Goal: Use online tool/utility: Utilize a website feature to perform a specific function

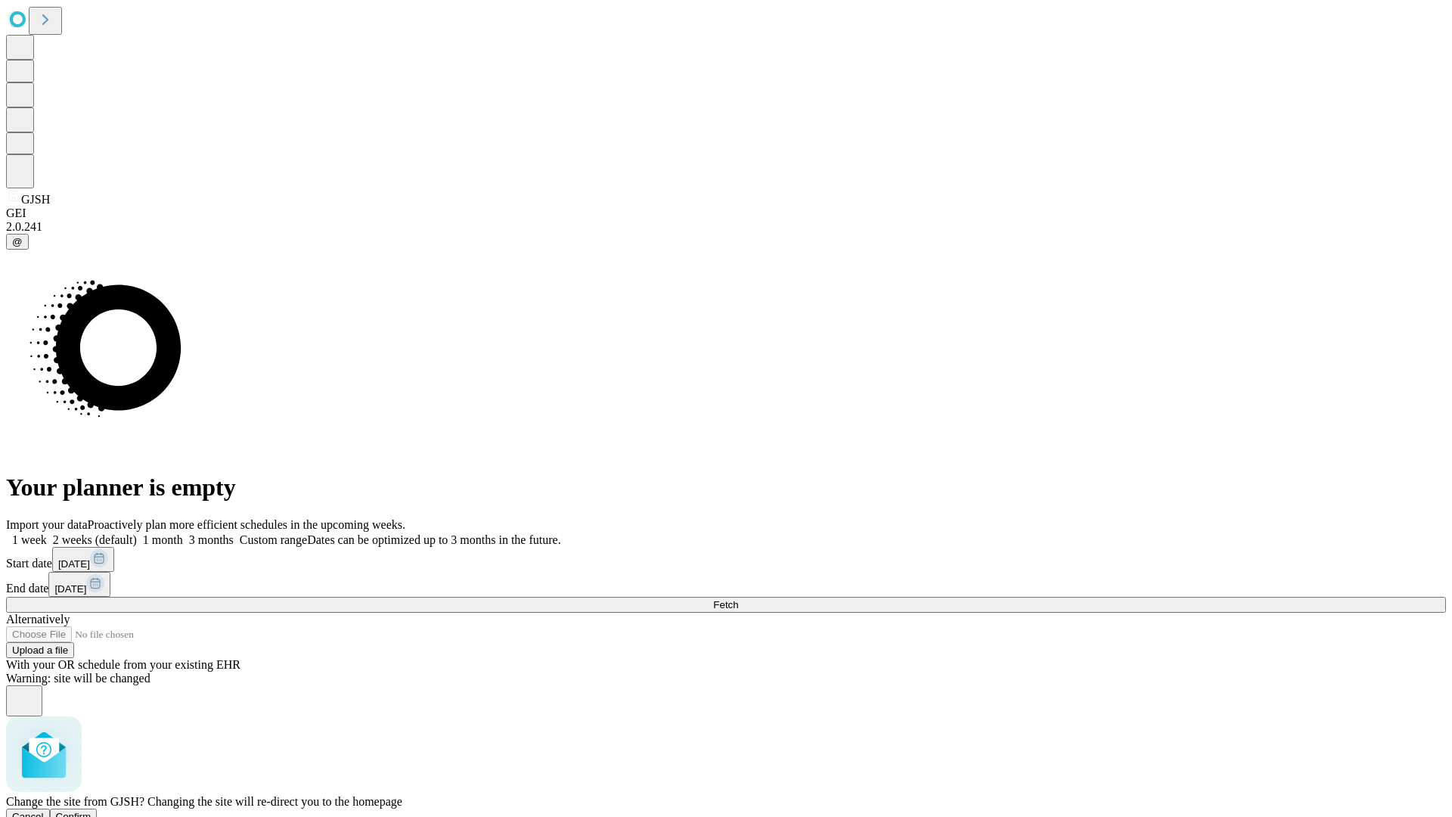
click at [91, 811] on span "Confirm" at bounding box center [74, 816] width 36 height 11
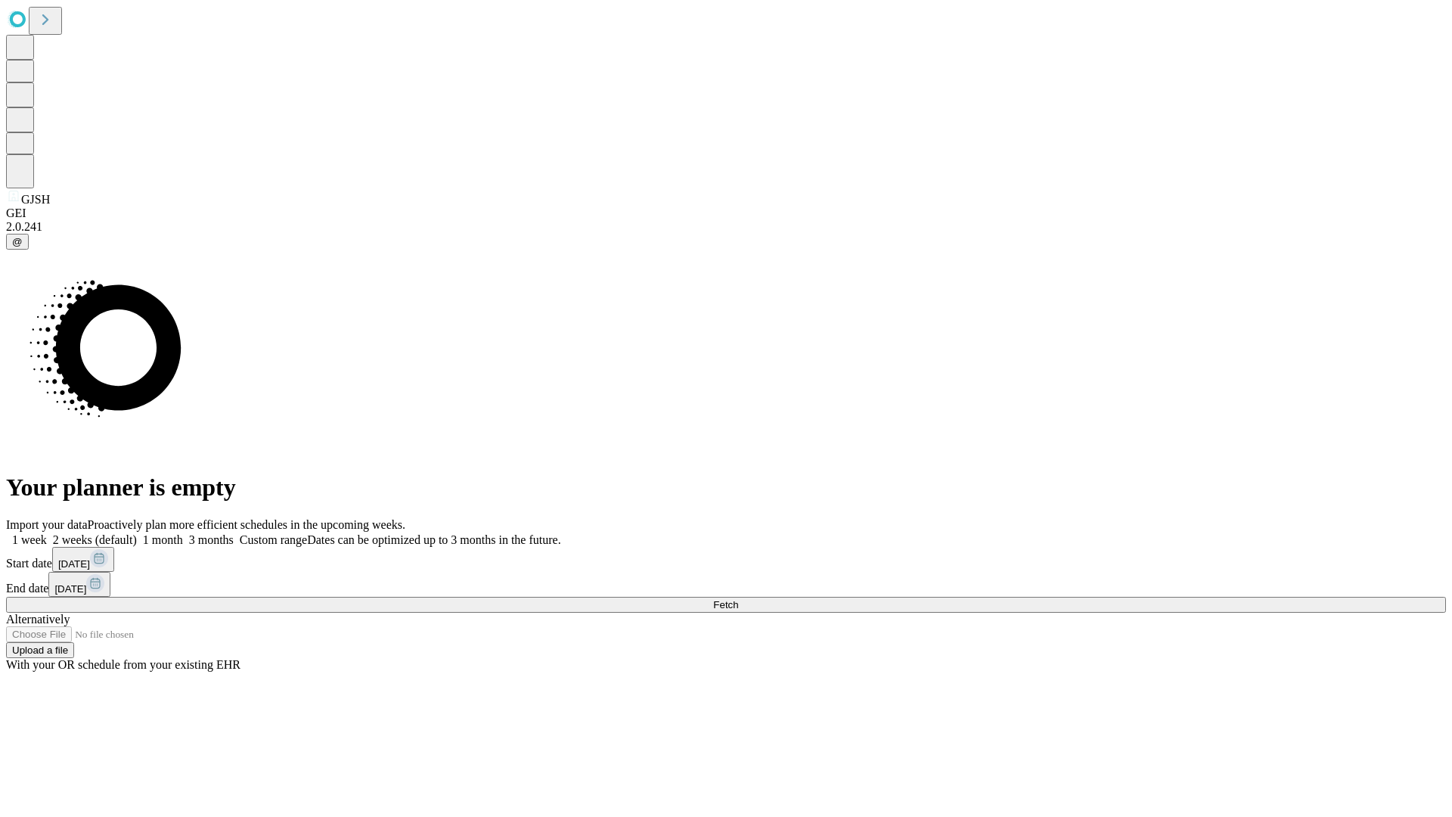
click at [183, 533] on label "1 month" at bounding box center [160, 539] width 46 height 13
click at [738, 599] on span "Fetch" at bounding box center [725, 604] width 25 height 11
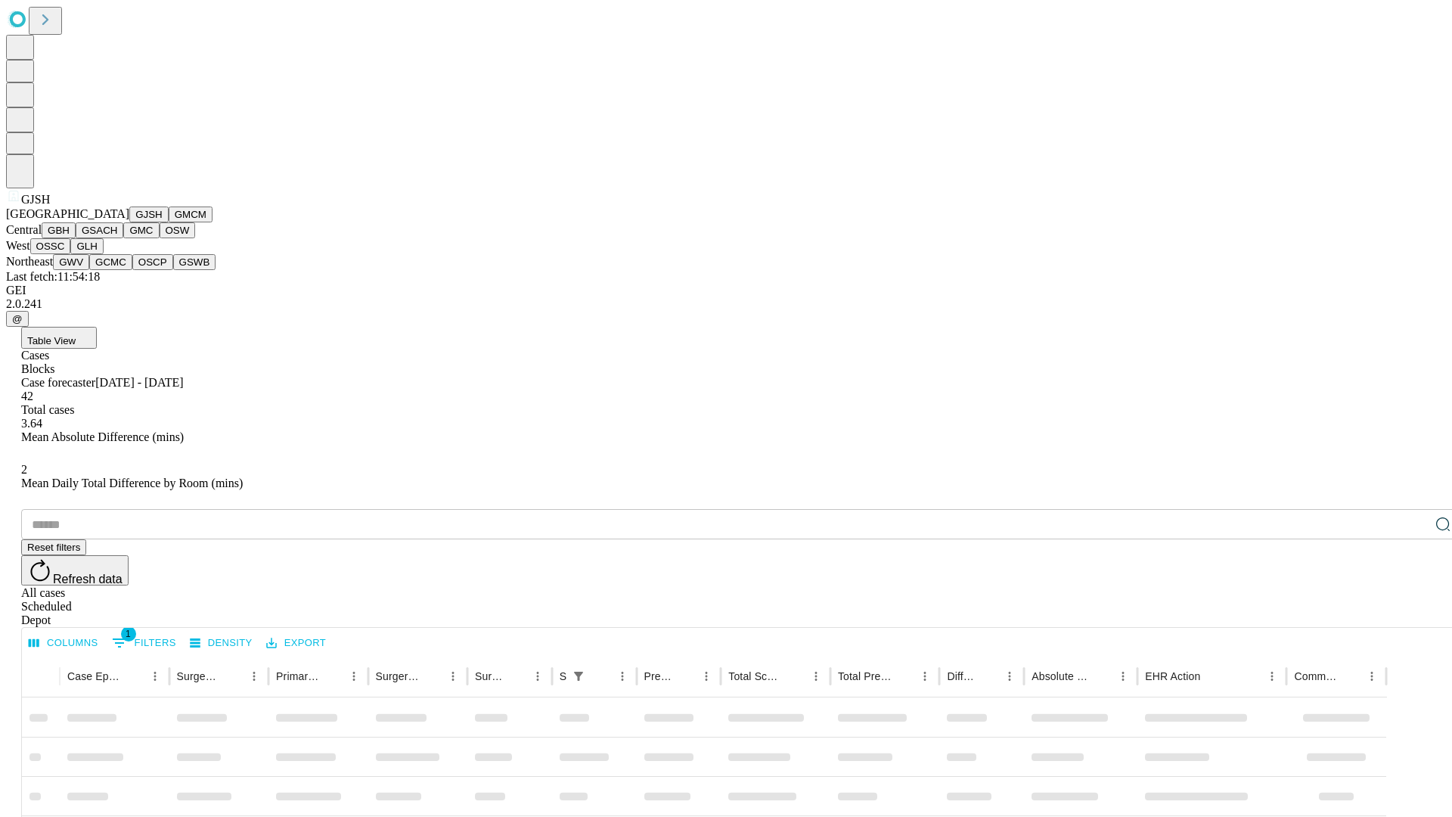
click at [169, 222] on button "GMCM" at bounding box center [191, 214] width 44 height 16
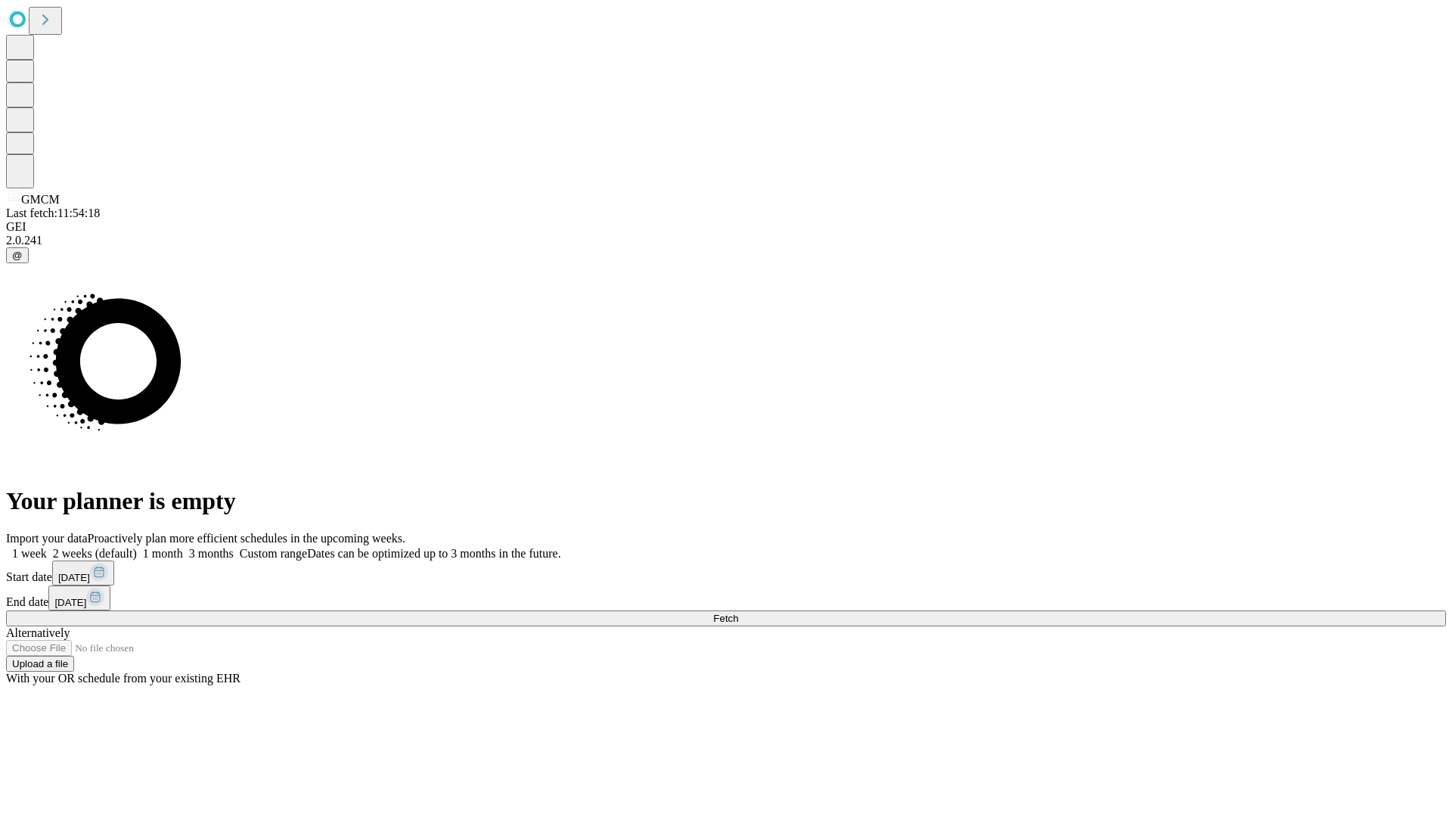
click at [183, 547] on label "1 month" at bounding box center [160, 553] width 46 height 13
click at [738, 613] on span "Fetch" at bounding box center [725, 618] width 25 height 11
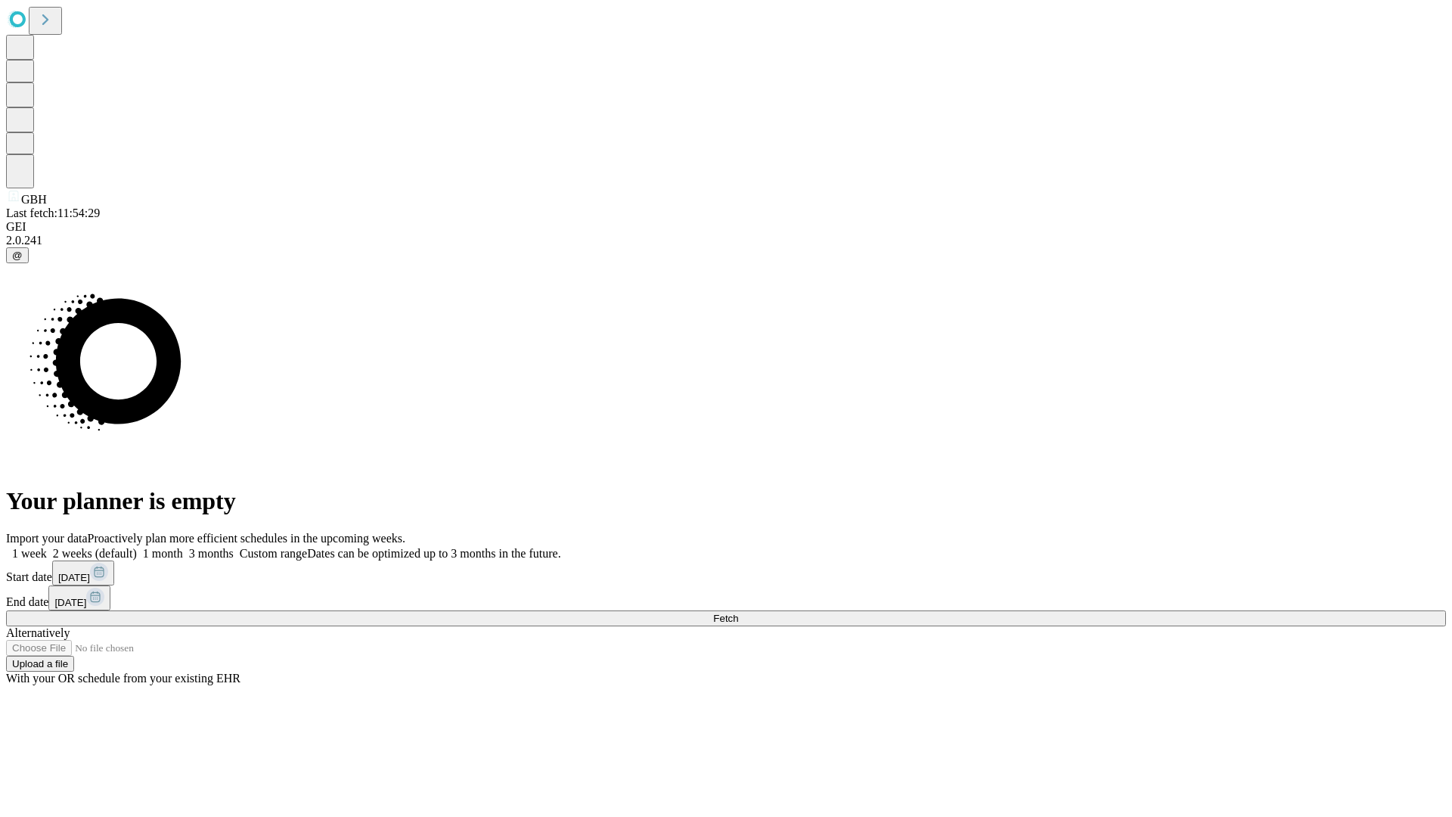
click at [738, 613] on span "Fetch" at bounding box center [725, 618] width 25 height 11
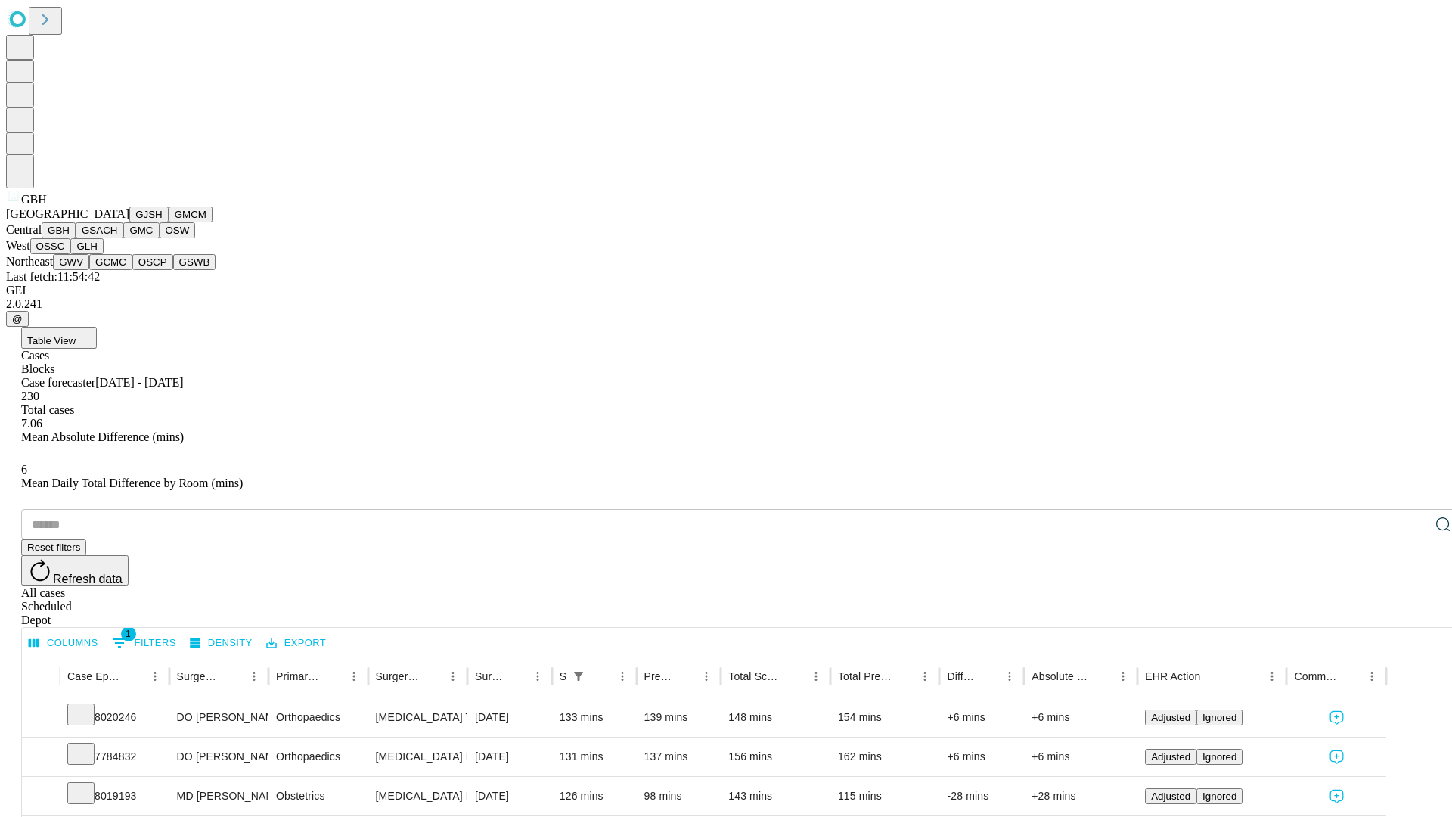
click at [117, 238] on button "GSACH" at bounding box center [100, 230] width 48 height 16
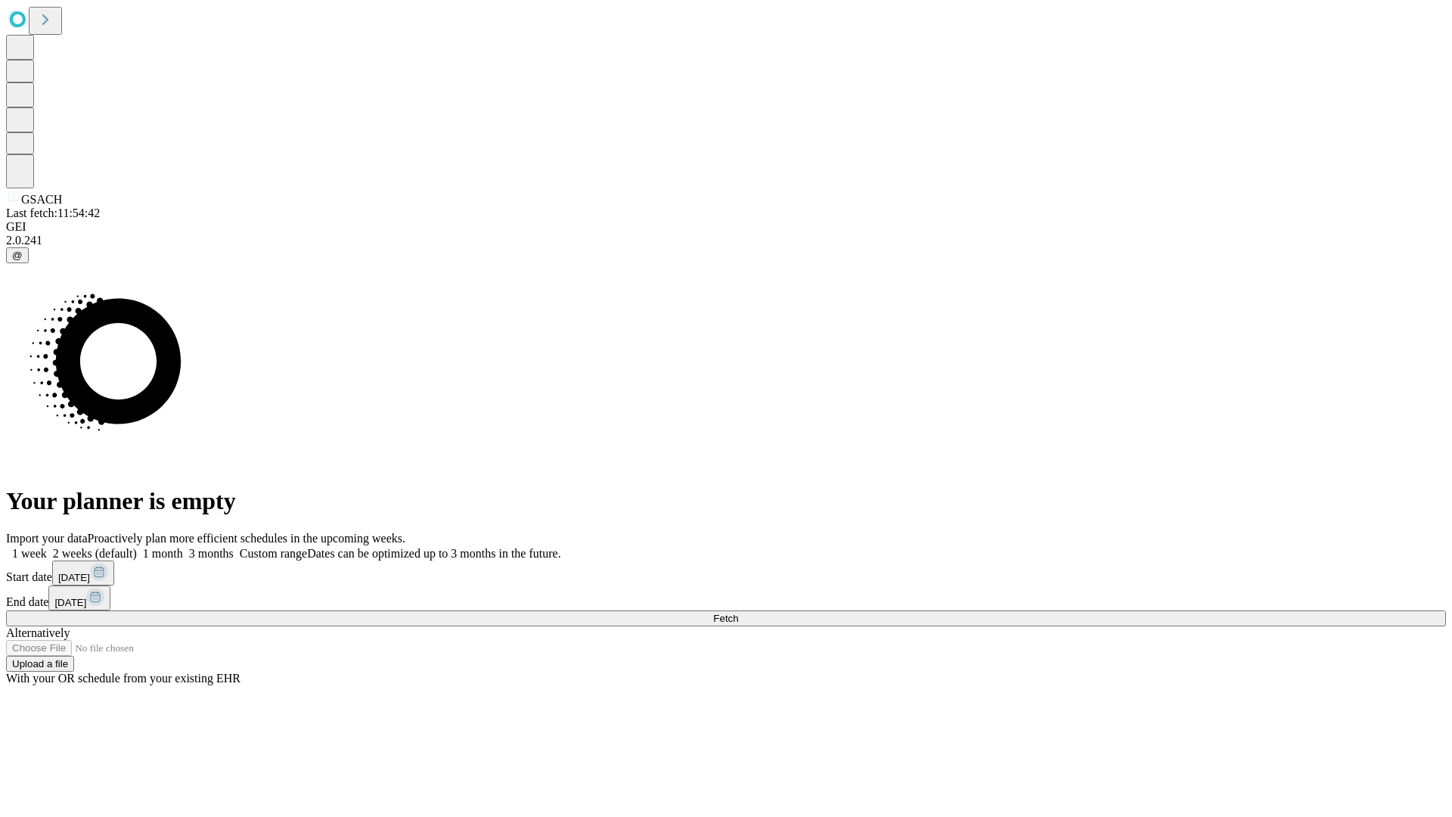
click at [738, 613] on span "Fetch" at bounding box center [725, 618] width 25 height 11
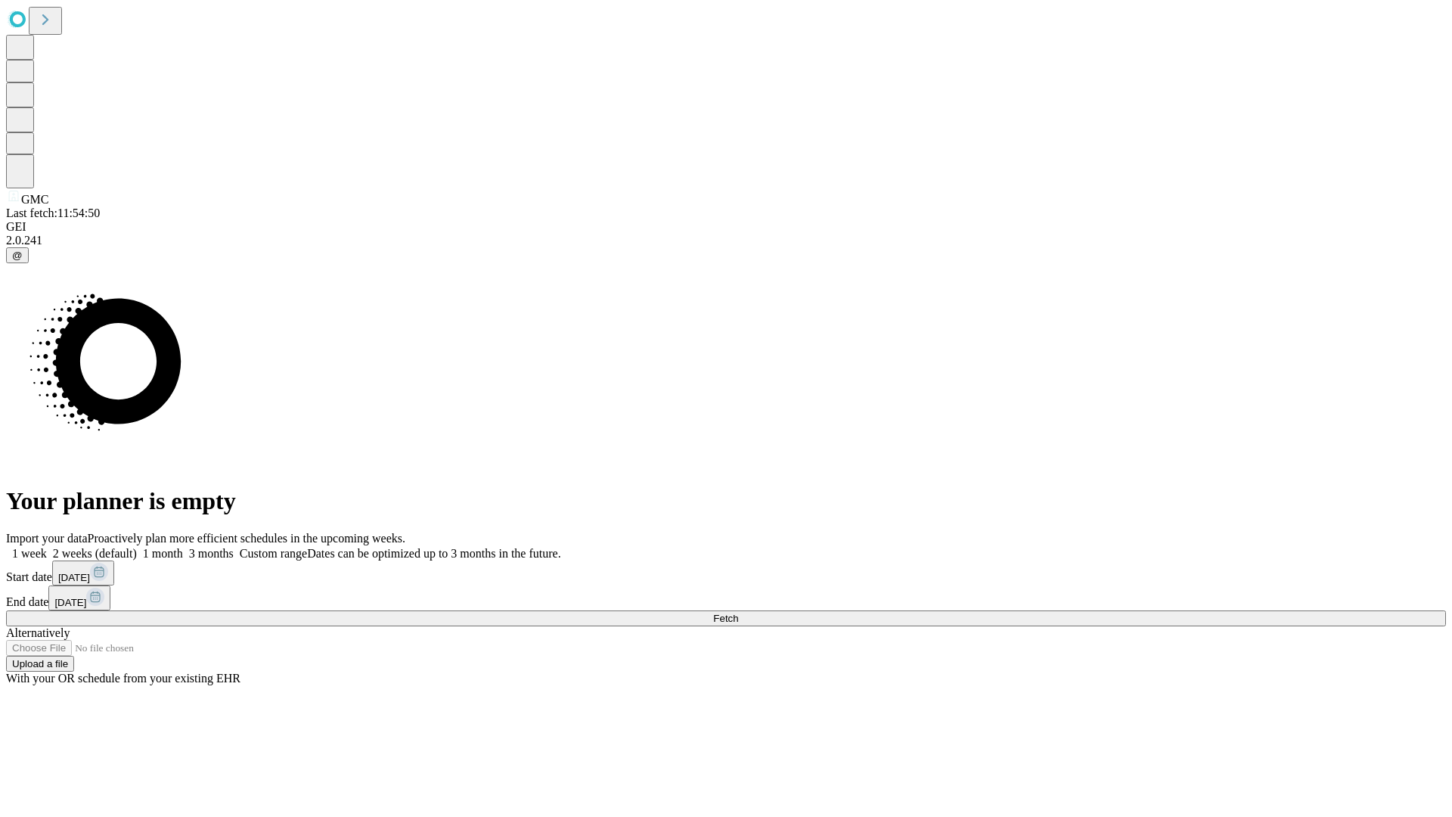
click at [183, 547] on label "1 month" at bounding box center [160, 553] width 46 height 13
click at [738, 613] on span "Fetch" at bounding box center [725, 618] width 25 height 11
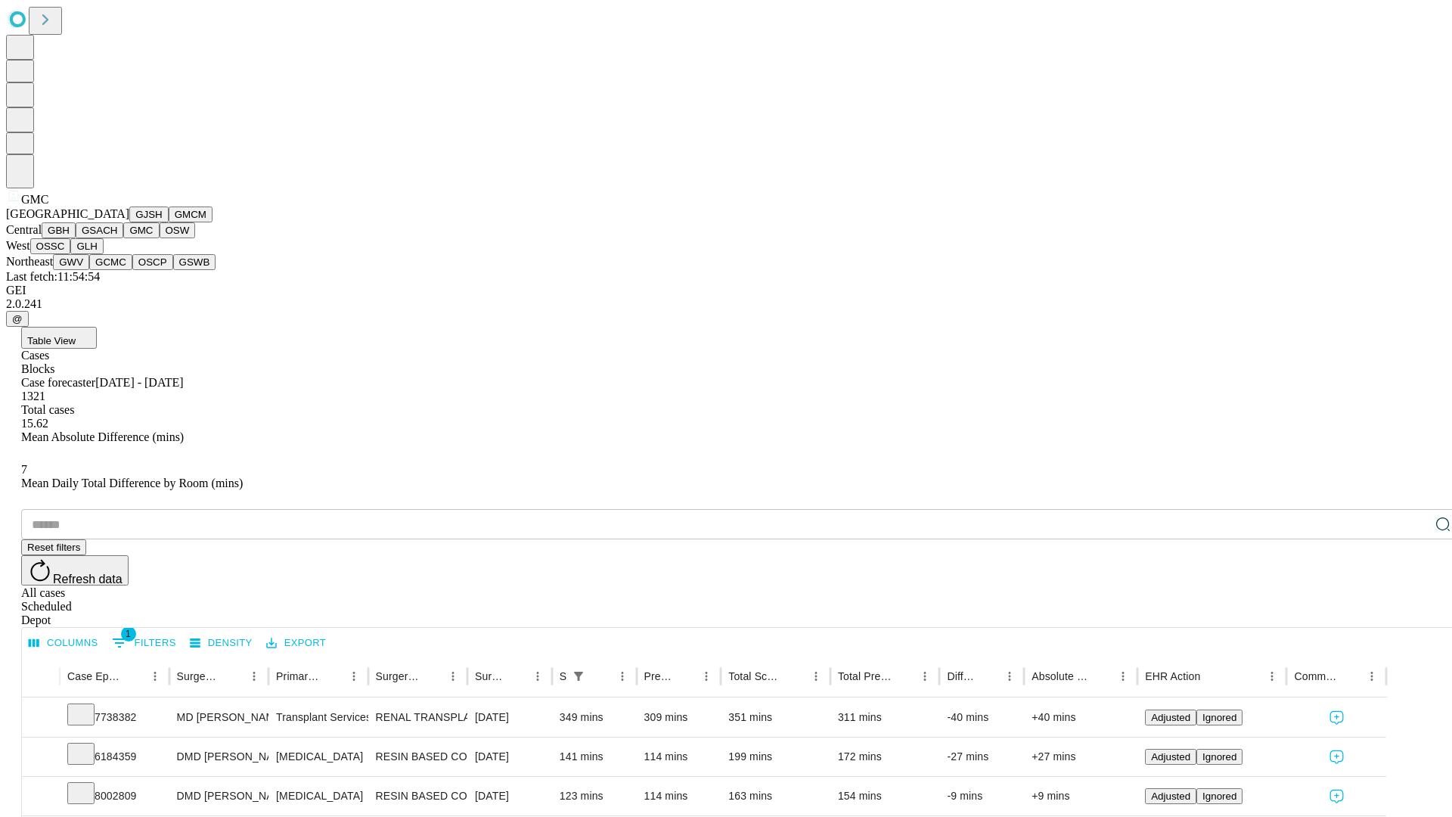
click at [160, 238] on button "OSW" at bounding box center [178, 230] width 36 height 16
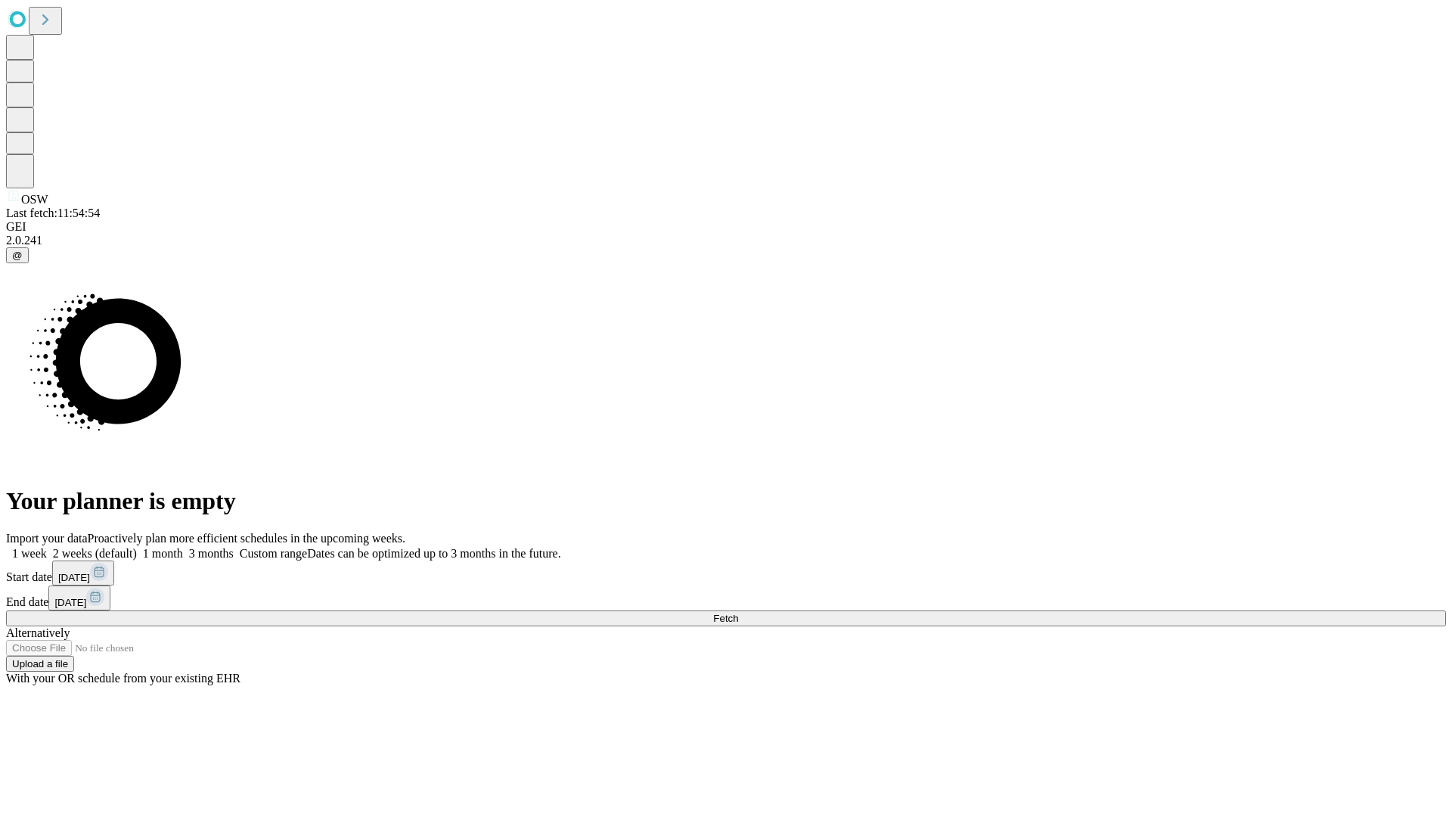
click at [183, 547] on label "1 month" at bounding box center [160, 553] width 46 height 13
click at [738, 613] on span "Fetch" at bounding box center [725, 618] width 25 height 11
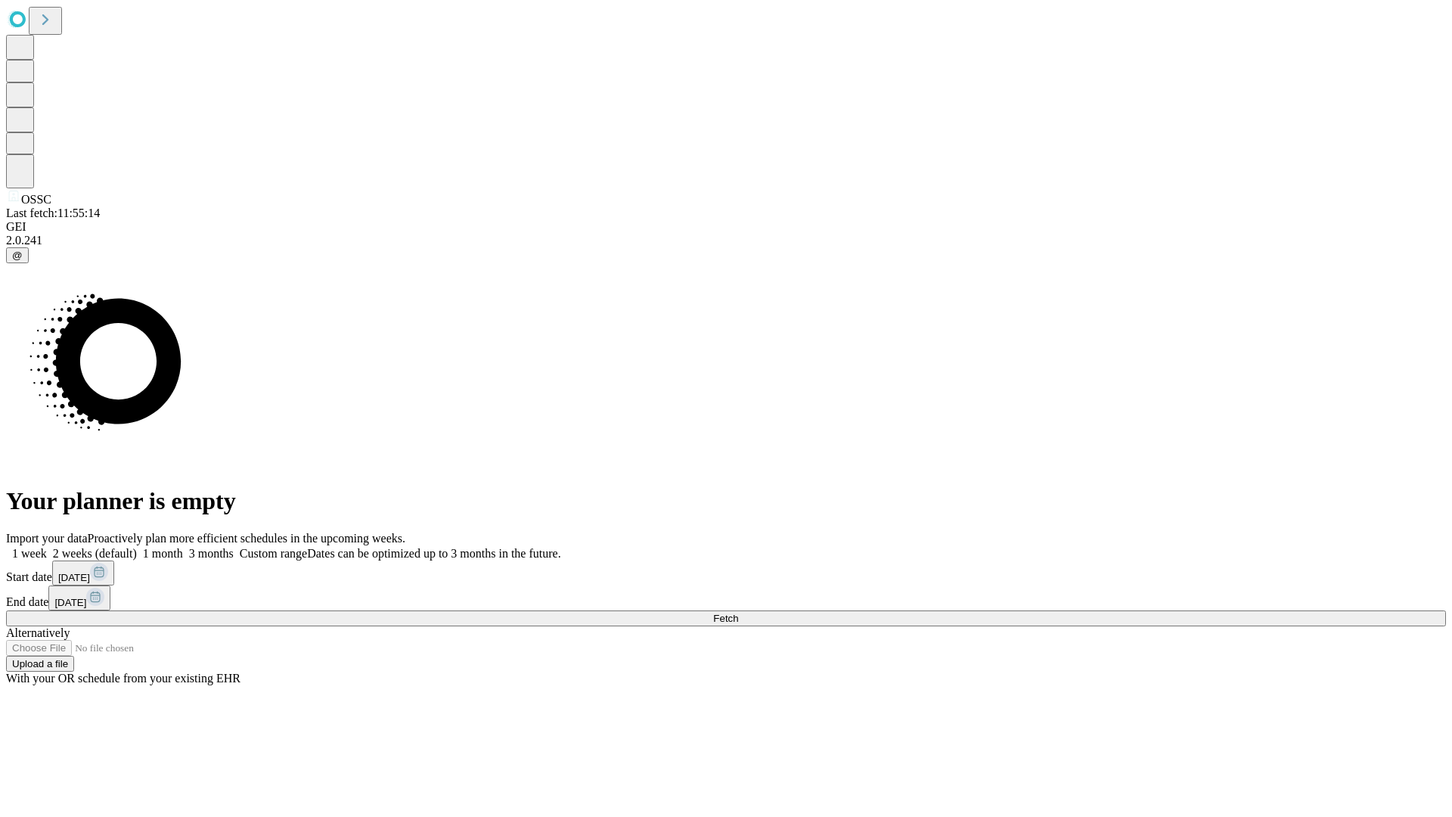
click at [183, 547] on label "1 month" at bounding box center [160, 553] width 46 height 13
click at [738, 613] on span "Fetch" at bounding box center [725, 618] width 25 height 11
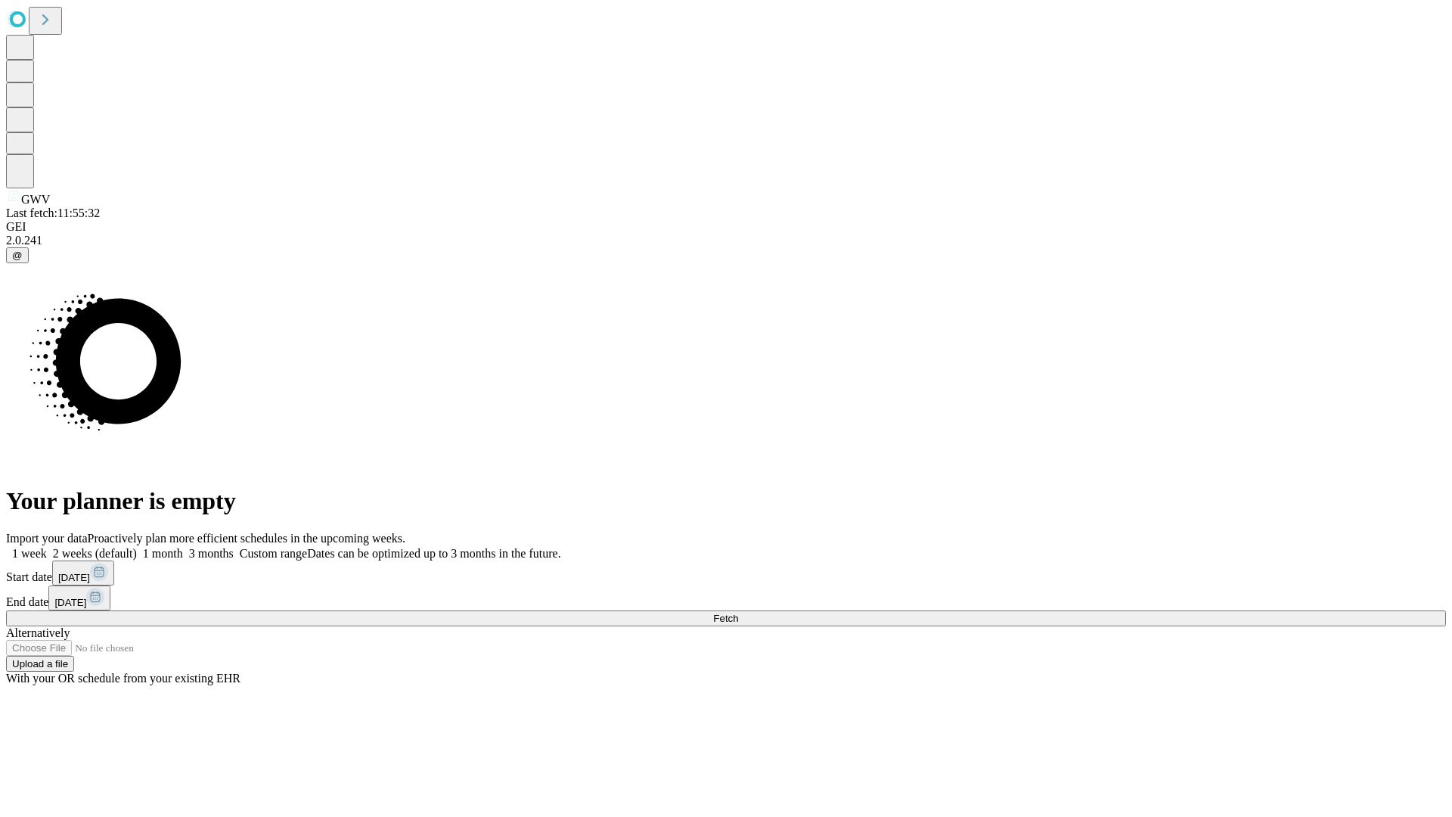
click at [738, 613] on span "Fetch" at bounding box center [725, 618] width 25 height 11
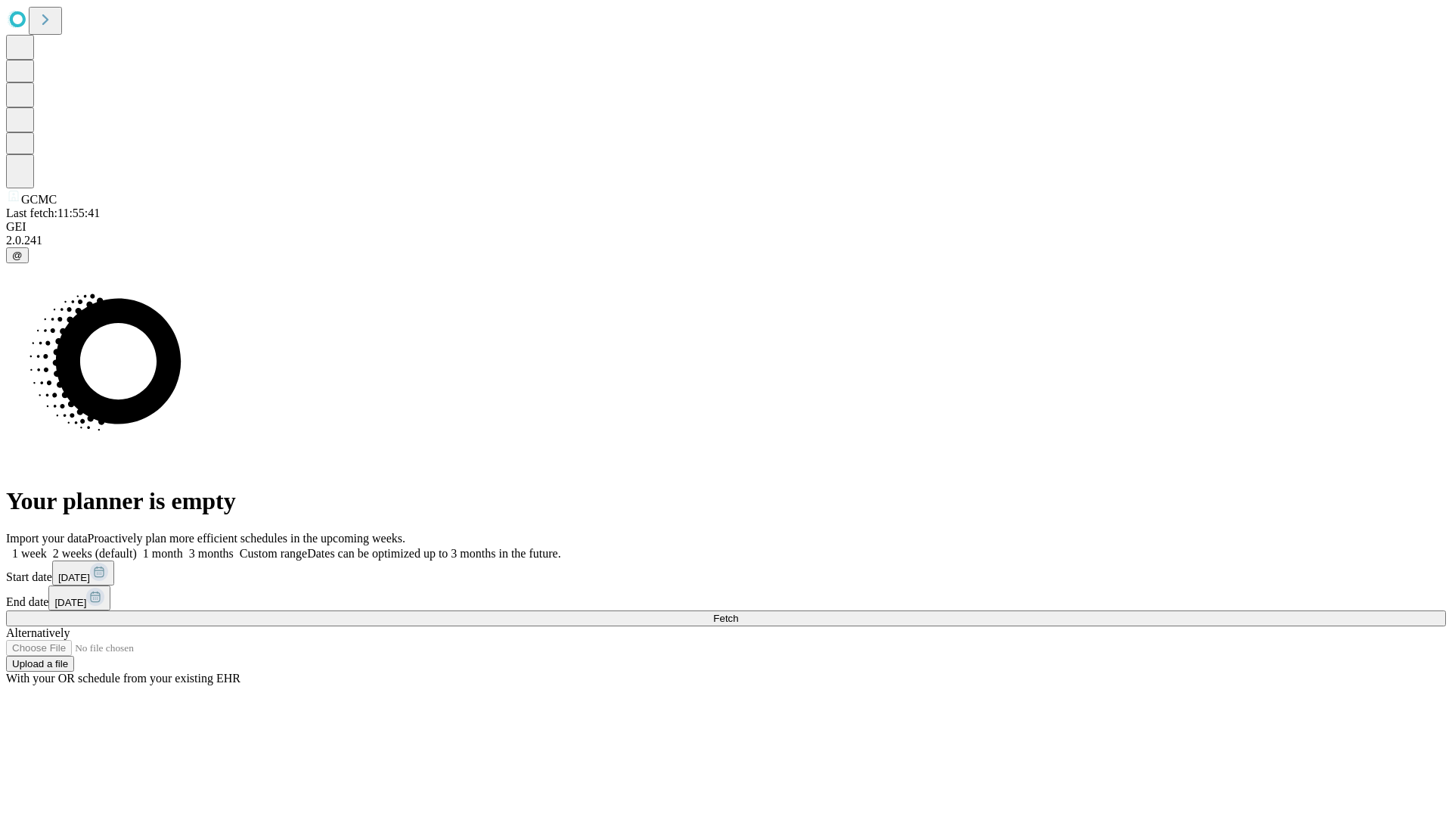
click at [183, 547] on label "1 month" at bounding box center [160, 553] width 46 height 13
click at [738, 613] on span "Fetch" at bounding box center [725, 618] width 25 height 11
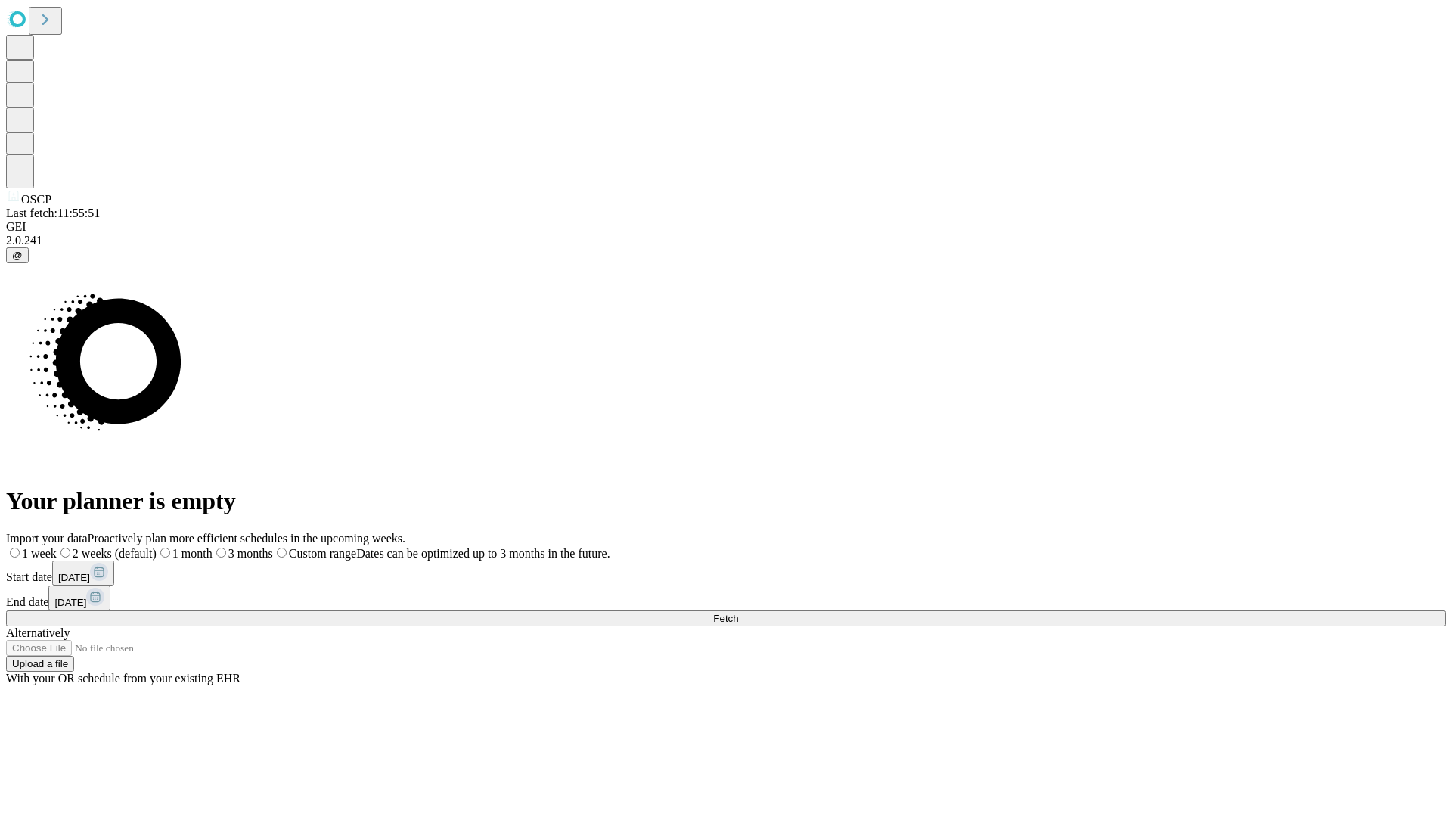
click at [738, 613] on span "Fetch" at bounding box center [725, 618] width 25 height 11
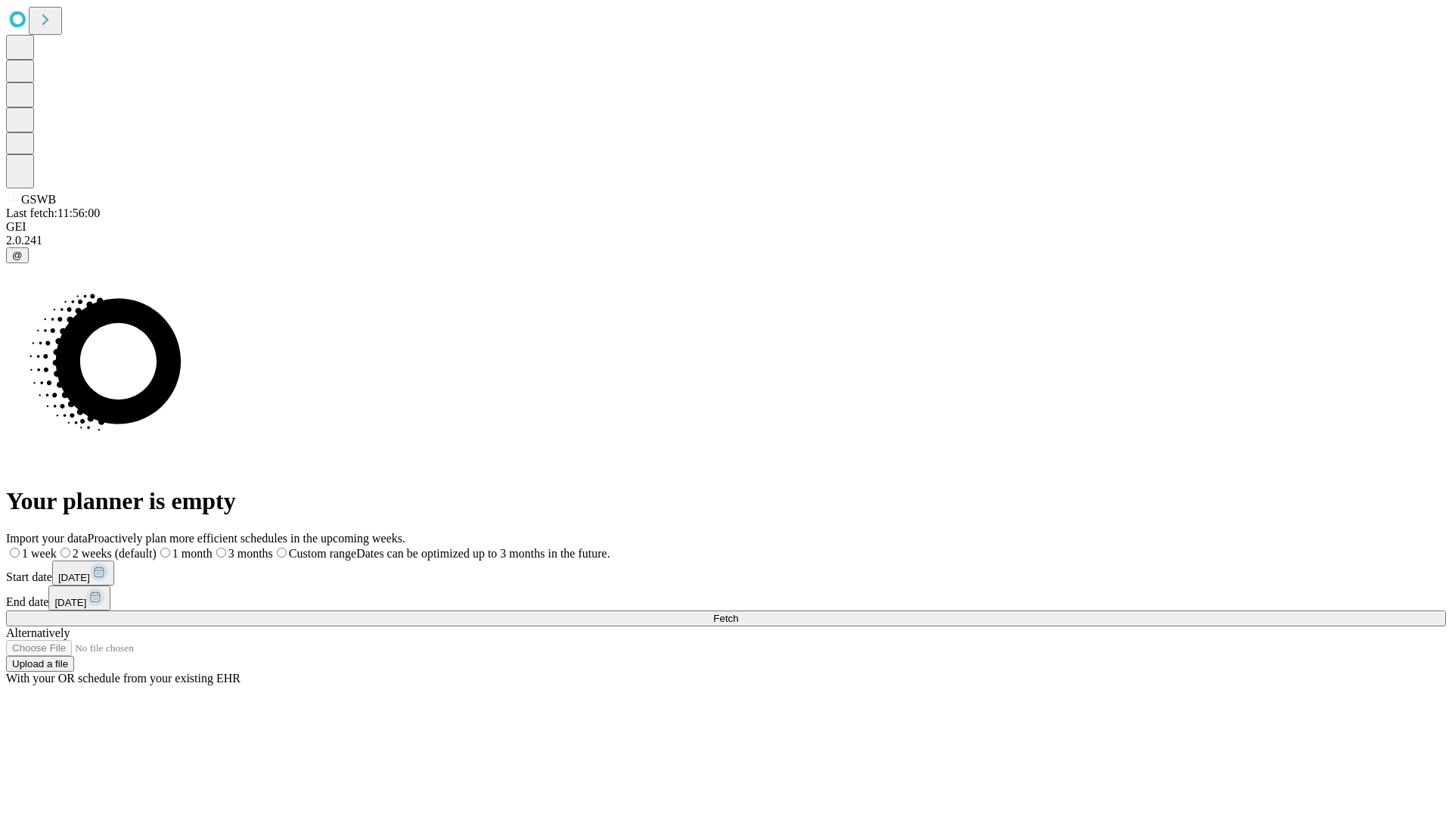
click at [738, 613] on span "Fetch" at bounding box center [725, 618] width 25 height 11
